Goal: Find specific page/section: Find specific page/section

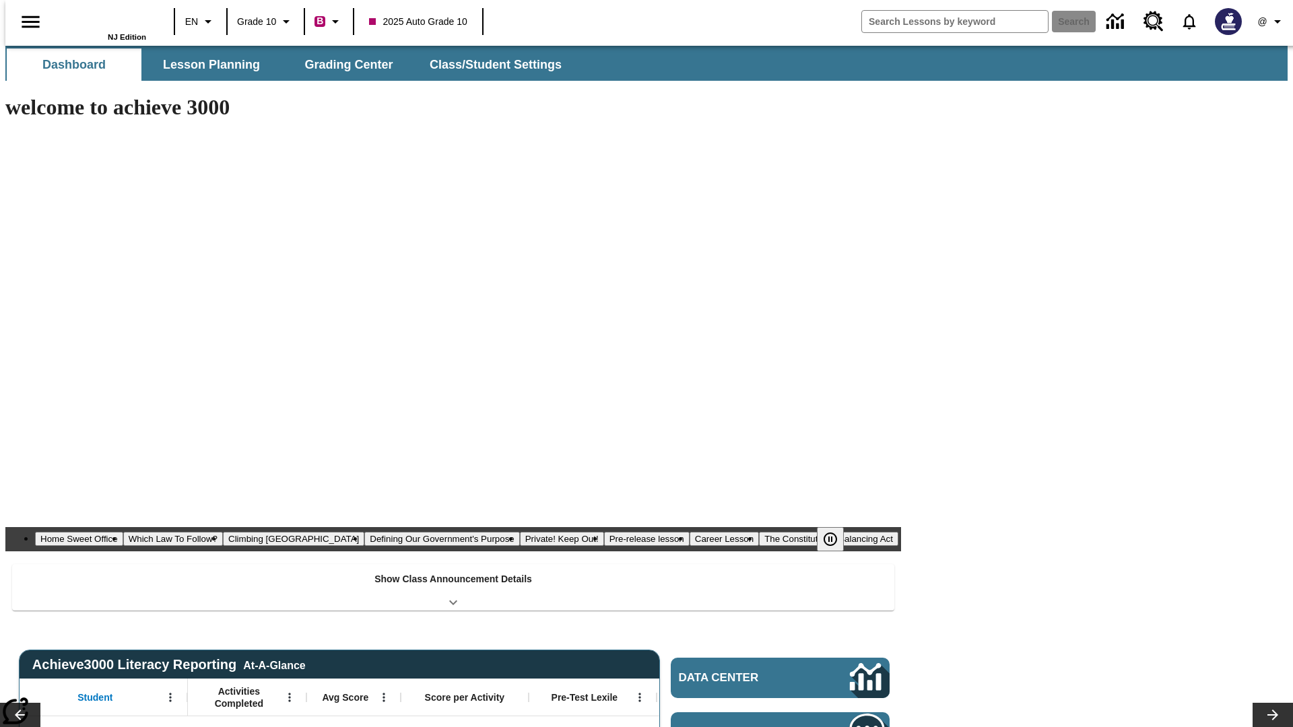
type input "-1"
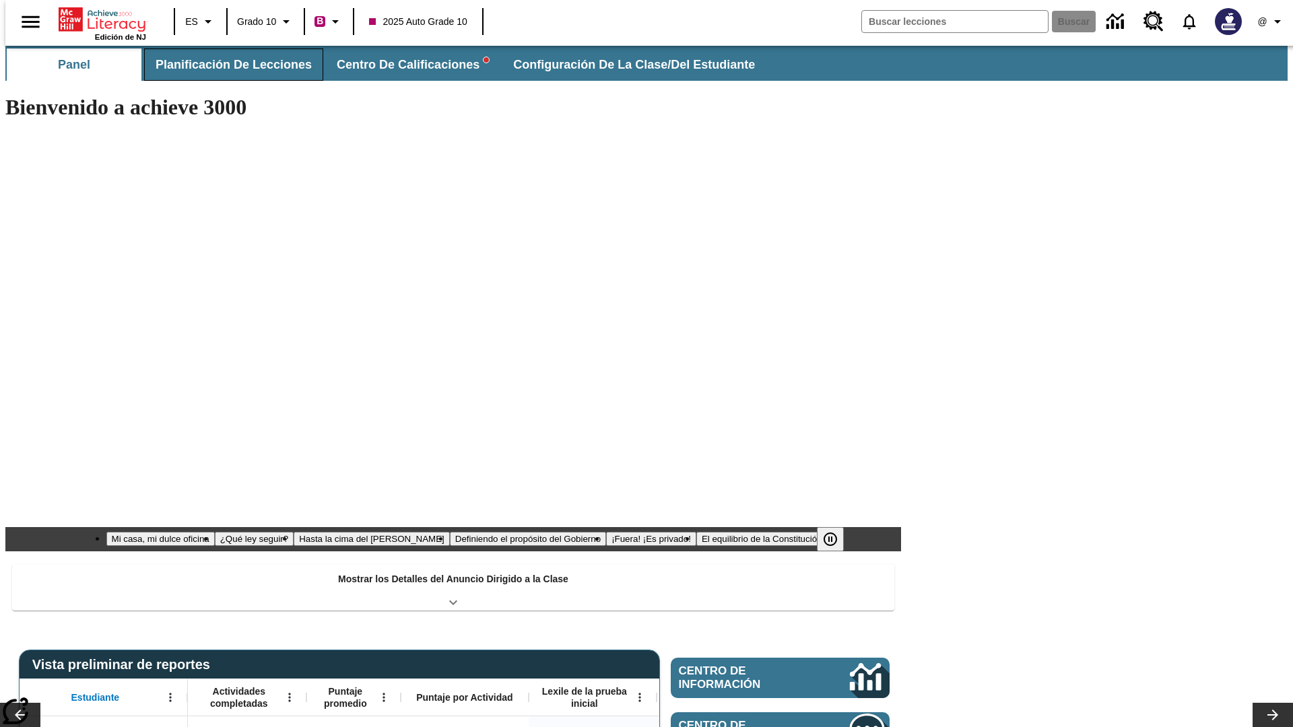
click at [226, 65] on span "Planificación de lecciones" at bounding box center [234, 64] width 156 height 15
